Goal: Check status

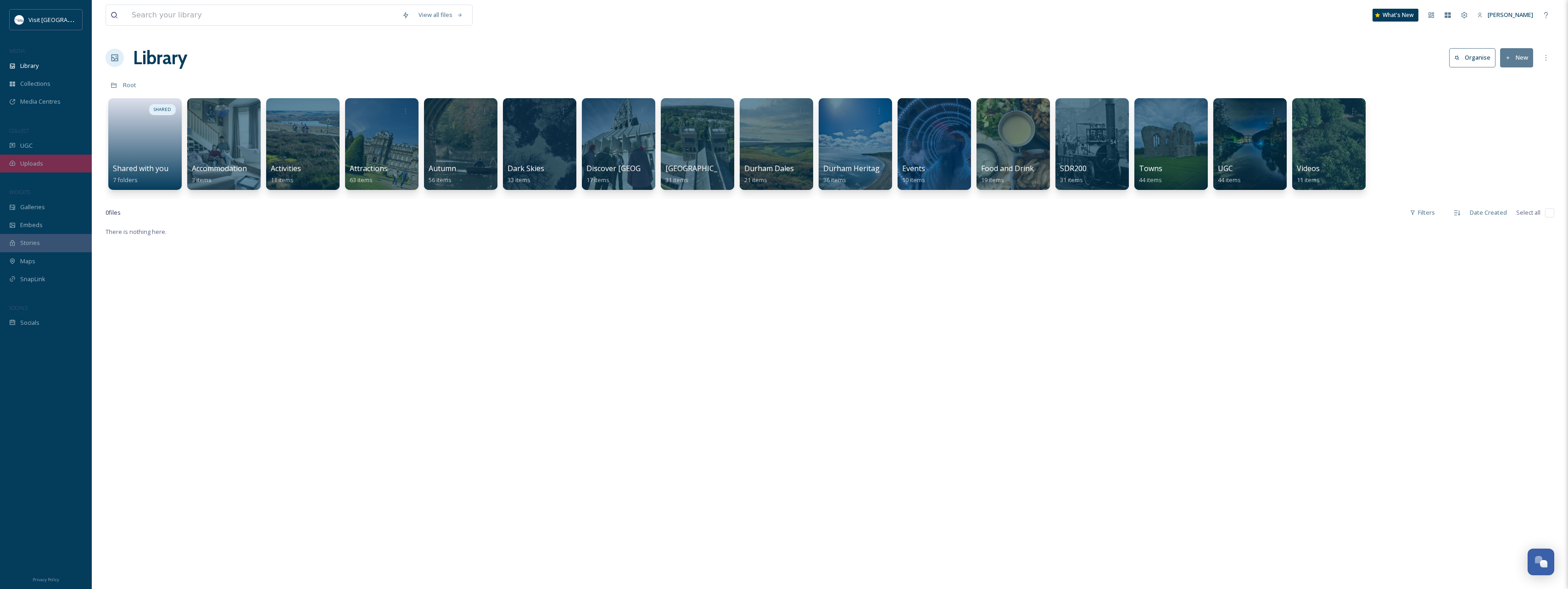
click at [37, 166] on span "Uploads" at bounding box center [31, 163] width 23 height 8
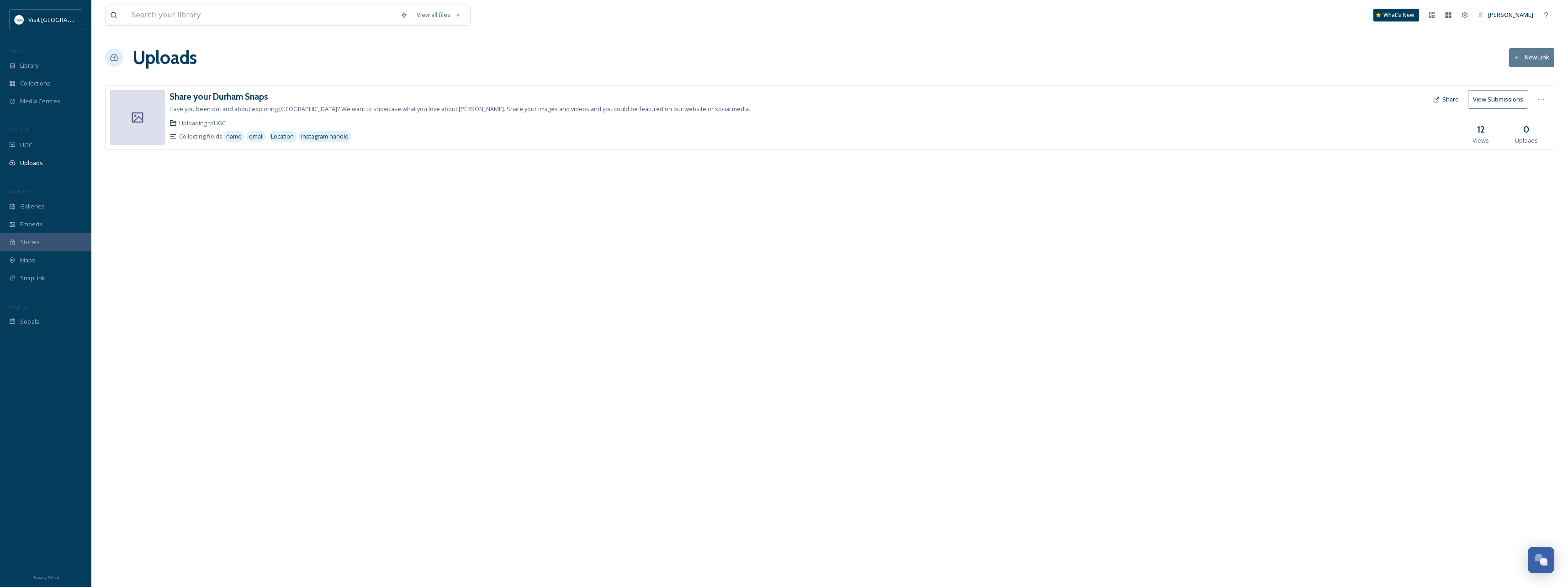
click at [1494, 99] on button "View Submissions" at bounding box center [1498, 99] width 60 height 19
click at [190, 147] on div "Approved" at bounding box center [196, 141] width 46 height 19
click at [149, 146] on div "Pending" at bounding box center [152, 141] width 42 height 19
